Goal: Task Accomplishment & Management: Manage account settings

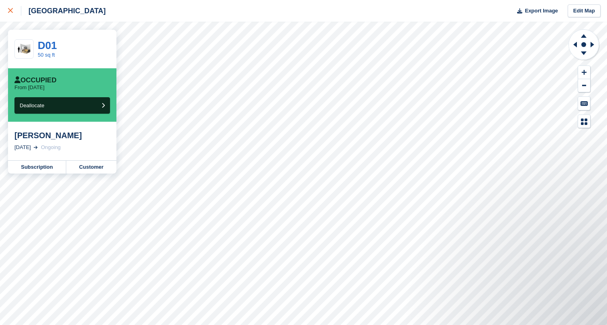
click at [16, 14] on div at bounding box center [14, 11] width 13 height 10
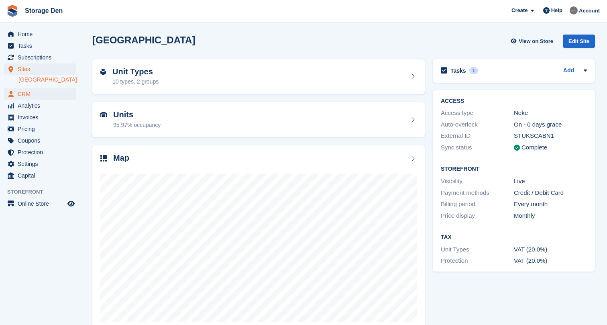
click at [40, 92] on span "CRM" at bounding box center [42, 93] width 48 height 11
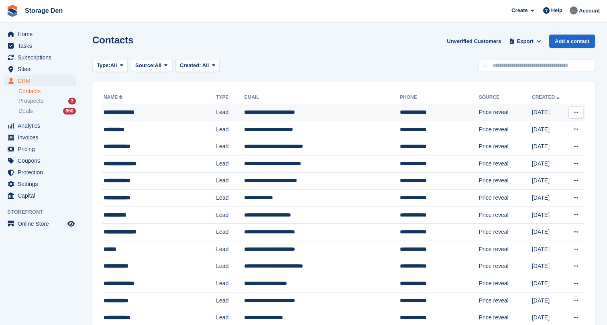
click at [155, 112] on div "**********" at bounding box center [152, 112] width 97 height 8
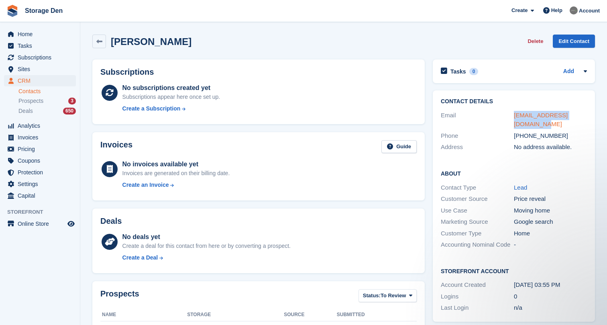
drag, startPoint x: 527, startPoint y: 123, endPoint x: 514, endPoint y: 116, distance: 15.3
click at [514, 116] on div "tasha_malcolm@hotmail.com" at bounding box center [550, 120] width 73 height 18
click at [42, 34] on span "Home" at bounding box center [42, 33] width 48 height 11
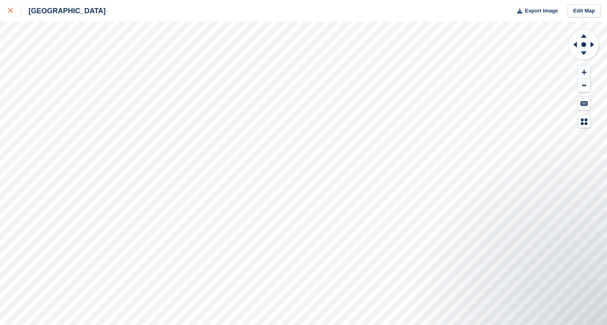
click at [11, 16] on link at bounding box center [10, 11] width 21 height 22
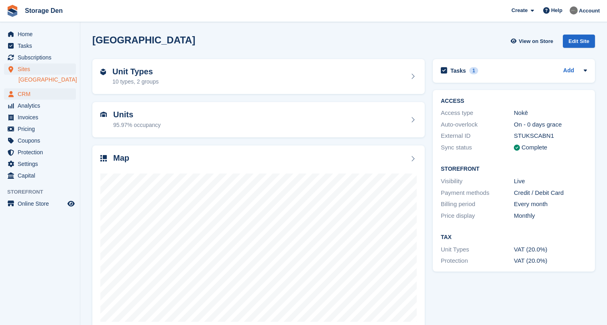
click at [39, 97] on span "CRM" at bounding box center [42, 93] width 48 height 11
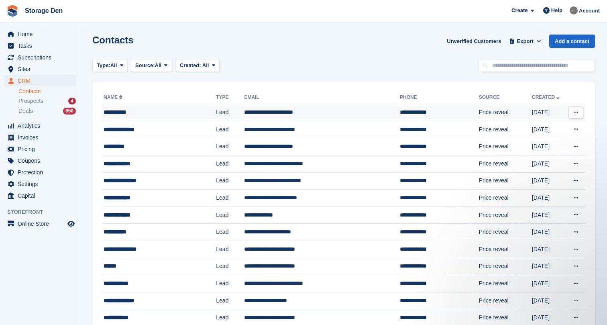
click at [175, 121] on td "**********" at bounding box center [159, 112] width 114 height 17
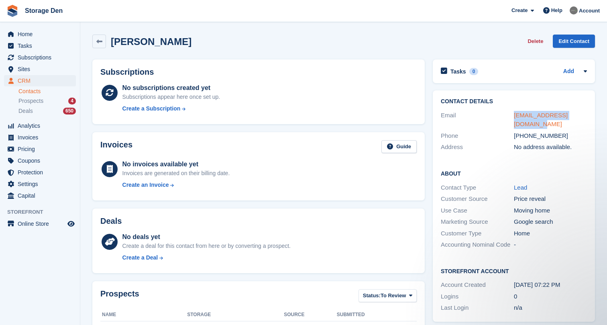
drag, startPoint x: 528, startPoint y: 122, endPoint x: 514, endPoint y: 116, distance: 14.6
click at [514, 116] on div "[EMAIL_ADDRESS][DOMAIN_NAME]" at bounding box center [550, 120] width 73 height 18
click at [47, 98] on div "Prospects 4" at bounding box center [46, 101] width 57 height 8
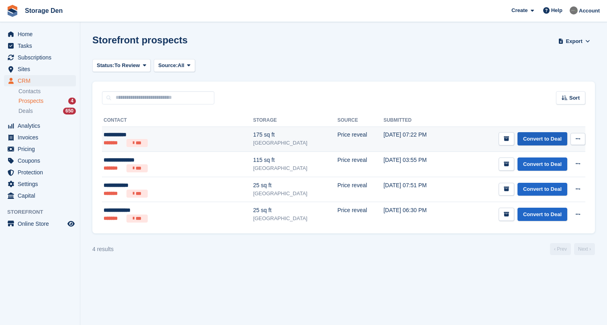
click at [535, 137] on link "Convert to Deal" at bounding box center [542, 138] width 50 height 13
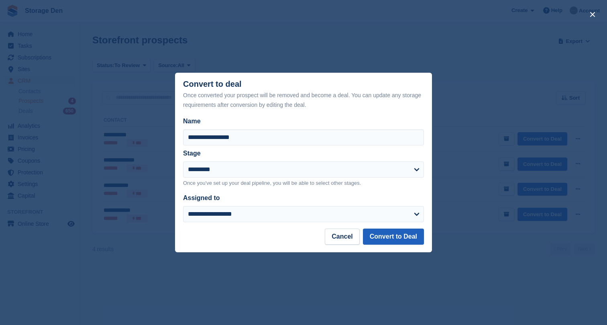
click at [397, 239] on button "Convert to Deal" at bounding box center [393, 236] width 61 height 16
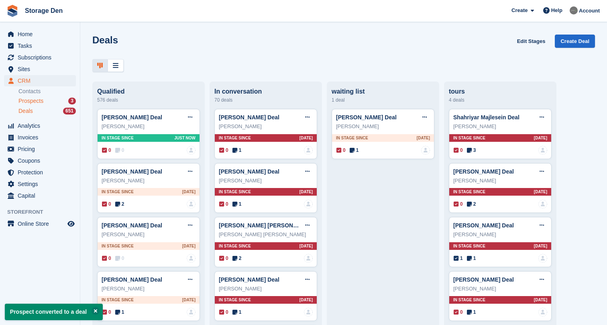
click at [46, 101] on div "Prospects 3" at bounding box center [46, 101] width 57 height 8
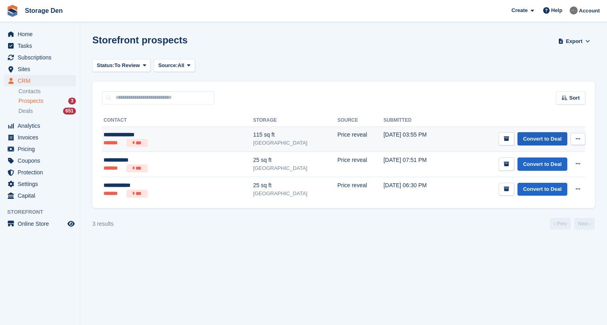
click at [549, 139] on link "Convert to Deal" at bounding box center [542, 138] width 50 height 13
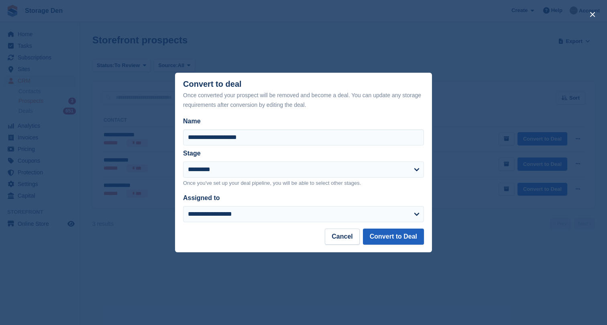
click at [407, 242] on button "Convert to Deal" at bounding box center [393, 236] width 61 height 16
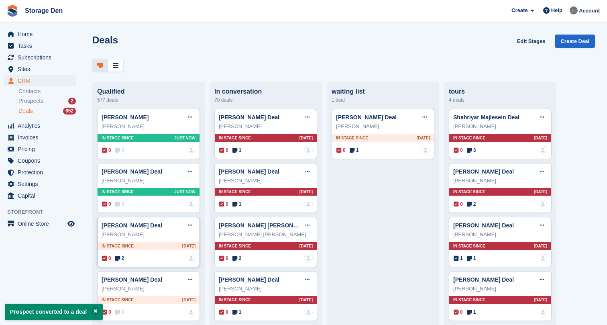
click at [118, 260] on span "2" at bounding box center [119, 257] width 9 height 7
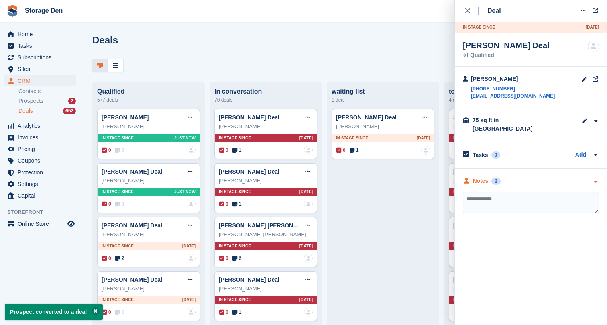
click at [471, 177] on div "Notes 2" at bounding box center [482, 181] width 38 height 8
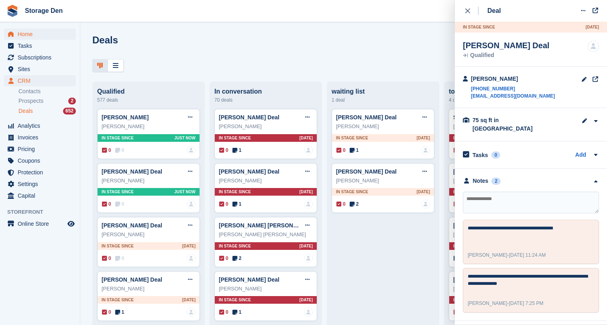
click at [30, 31] on span "Home" at bounding box center [42, 33] width 48 height 11
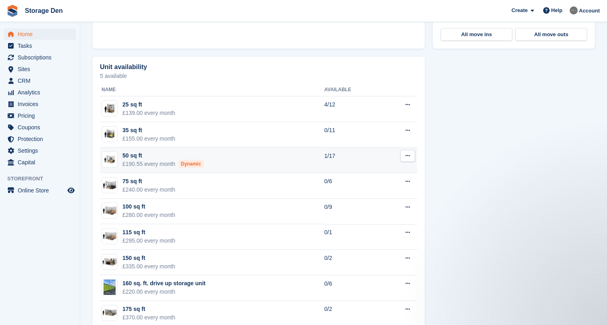
scroll to position [421, 0]
click at [279, 164] on td "50 sq ft £190.55 every month Dynamic" at bounding box center [212, 161] width 224 height 26
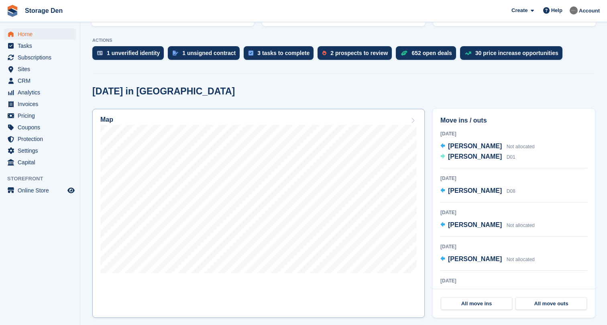
scroll to position [154, 0]
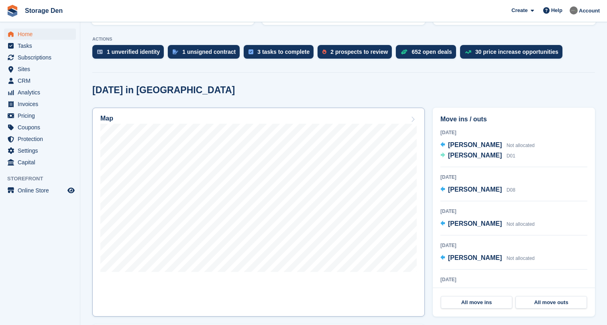
click at [287, 283] on link "Map" at bounding box center [258, 212] width 332 height 209
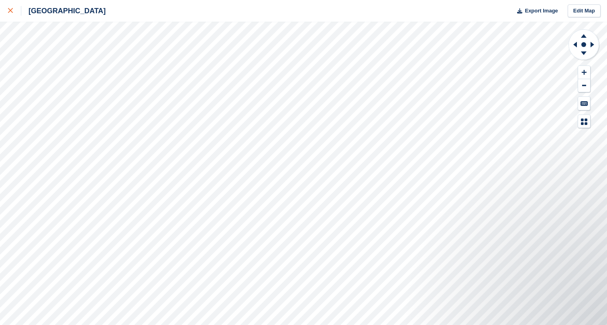
click at [12, 12] on icon at bounding box center [10, 10] width 5 height 5
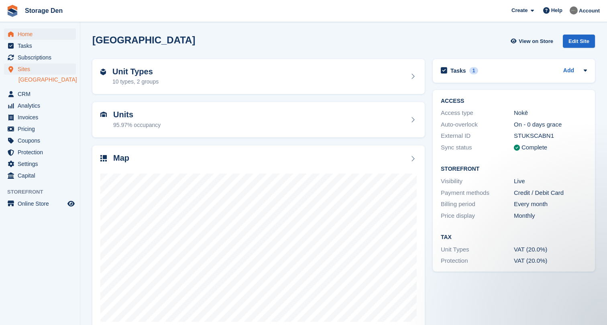
click at [30, 33] on span "Home" at bounding box center [42, 33] width 48 height 11
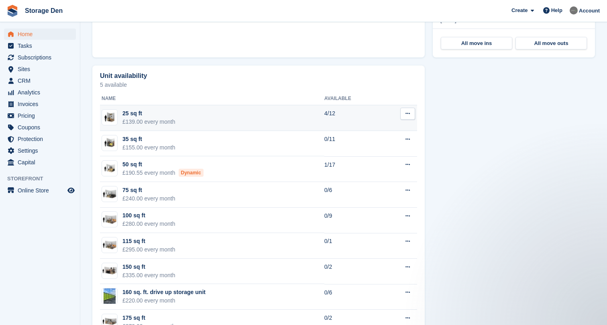
scroll to position [413, 0]
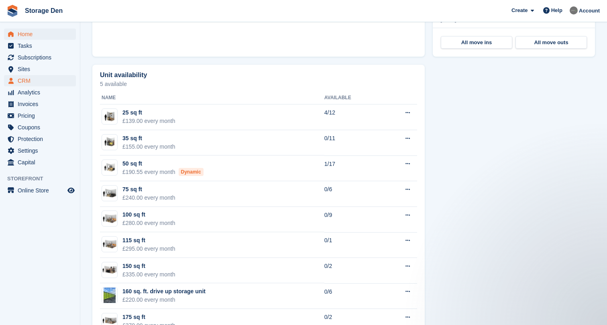
click at [34, 78] on span "CRM" at bounding box center [42, 80] width 48 height 11
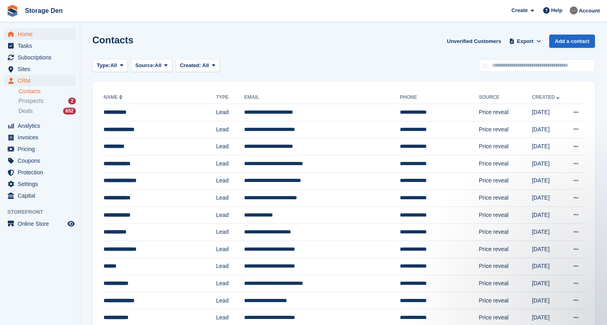
click at [40, 33] on span "Home" at bounding box center [42, 33] width 48 height 11
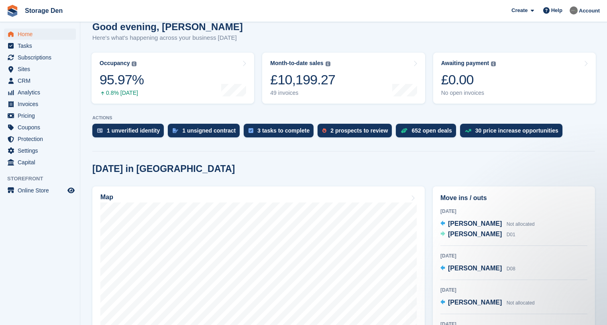
scroll to position [99, 0]
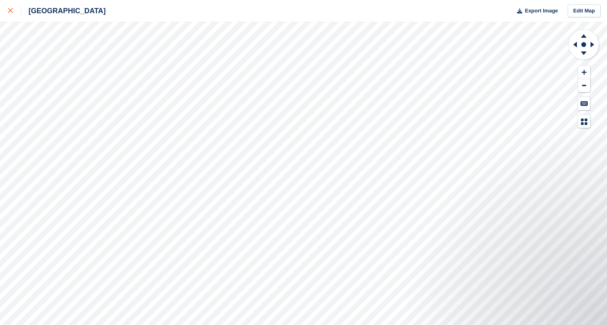
click at [5, 9] on link at bounding box center [10, 11] width 21 height 22
